Goal: Information Seeking & Learning: Compare options

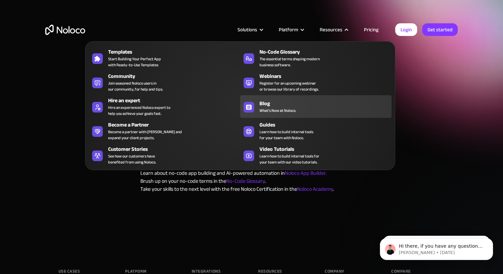
click at [263, 102] on div "Blog" at bounding box center [326, 103] width 135 height 8
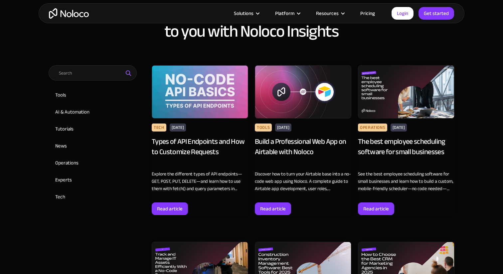
scroll to position [310, 0]
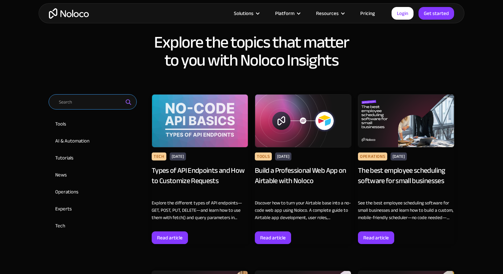
click at [77, 109] on input "Email Form 2" at bounding box center [93, 101] width 88 height 15
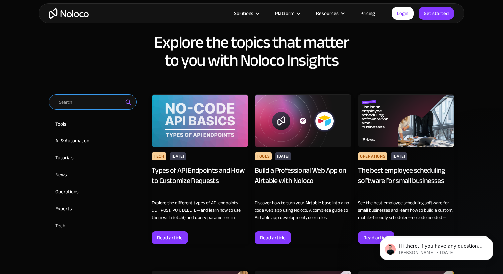
scroll to position [0, 0]
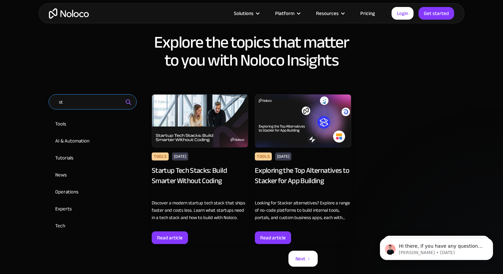
type input "s"
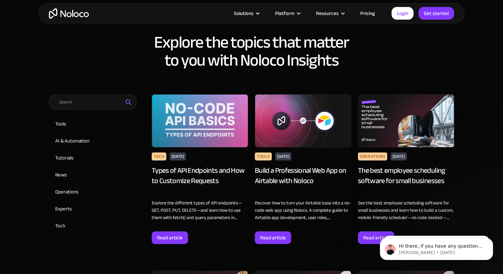
click at [100, 100] on input "Email Form 2" at bounding box center [93, 101] width 88 height 15
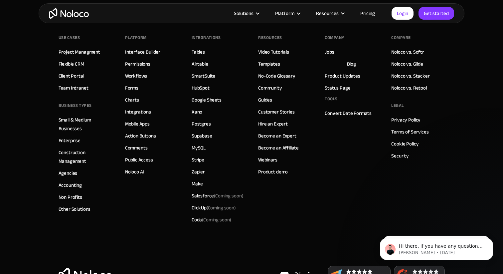
scroll to position [6471, 0]
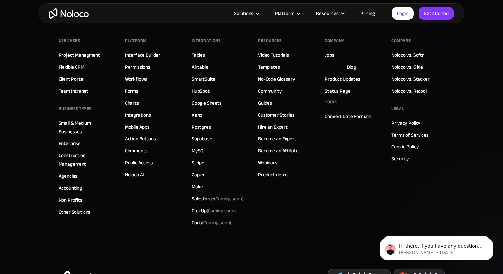
click at [406, 74] on link "Noloco vs. Stacker" at bounding box center [410, 78] width 38 height 9
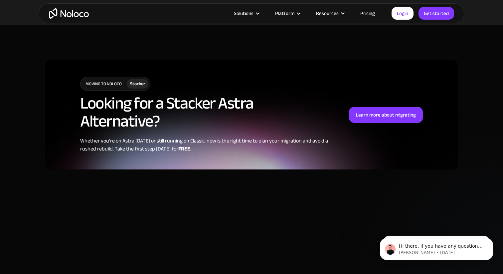
scroll to position [465, 0]
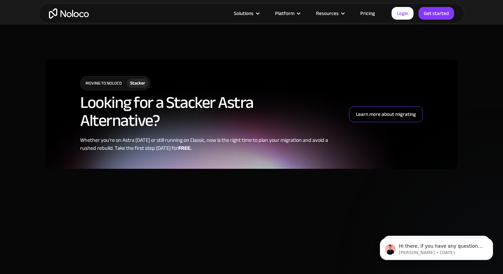
click at [387, 117] on div "Learn more about migrating" at bounding box center [386, 114] width 60 height 9
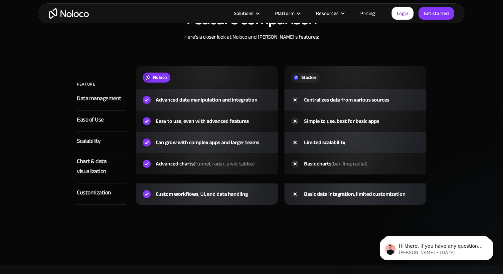
scroll to position [988, 0]
